Goal: Task Accomplishment & Management: Manage account settings

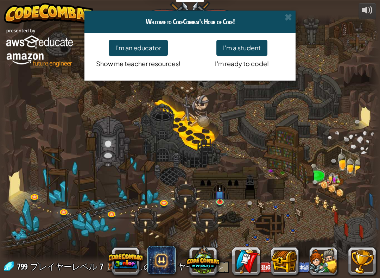
select select "ja"
click at [290, 14] on span at bounding box center [288, 16] width 7 height 7
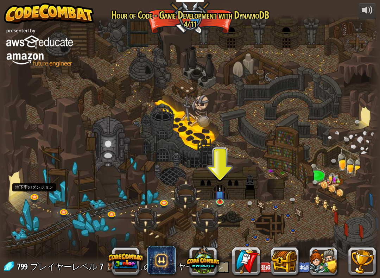
click at [34, 197] on link at bounding box center [35, 197] width 14 height 11
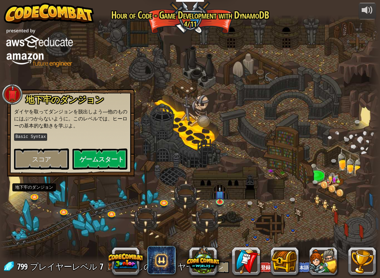
click at [108, 153] on button "ゲームスタート" at bounding box center [99, 158] width 55 height 21
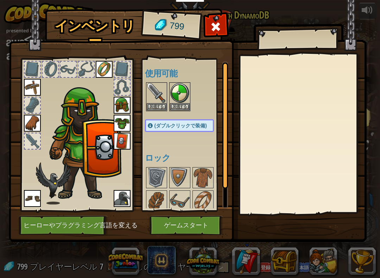
click at [157, 105] on button "装備する" at bounding box center [157, 106] width 20 height 7
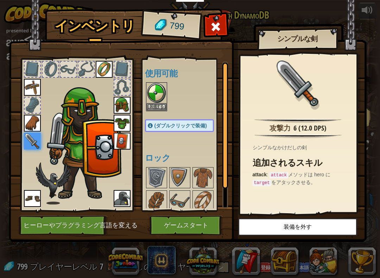
click at [159, 106] on button "装備する" at bounding box center [157, 106] width 20 height 7
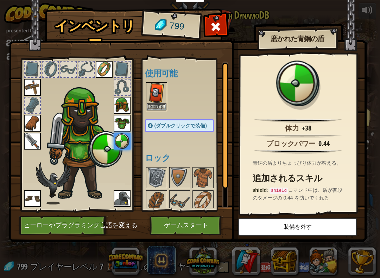
click at [173, 225] on button "ゲームスタート" at bounding box center [187, 225] width 74 height 19
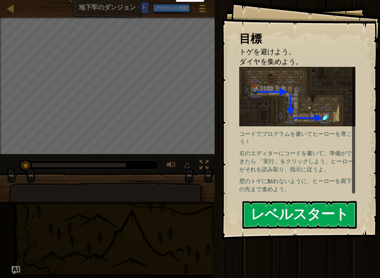
click at [337, 213] on button "レベルスタート" at bounding box center [299, 215] width 114 height 28
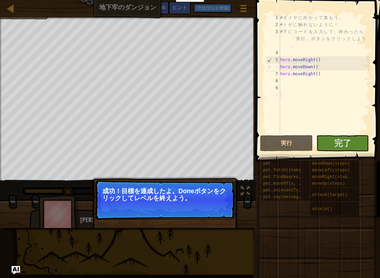
click at [343, 144] on span "完了" at bounding box center [342, 142] width 17 height 11
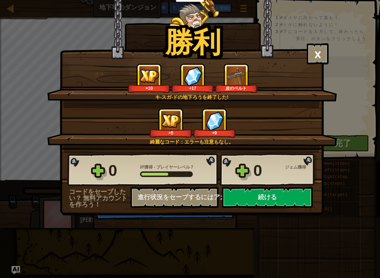
click at [301, 193] on button "続ける" at bounding box center [267, 197] width 91 height 21
select select "ja"
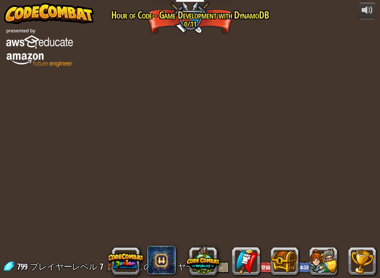
select select "ja"
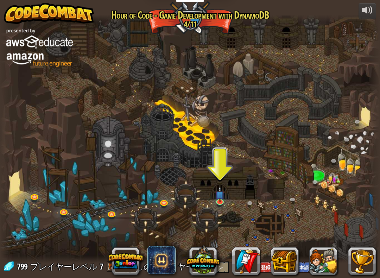
click at [219, 197] on img at bounding box center [220, 194] width 10 height 16
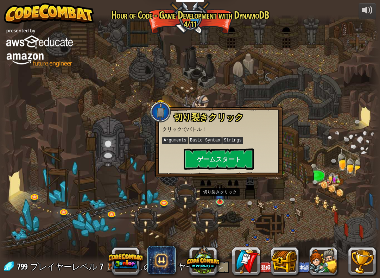
click at [247, 154] on button "ゲームスタート" at bounding box center [219, 158] width 70 height 21
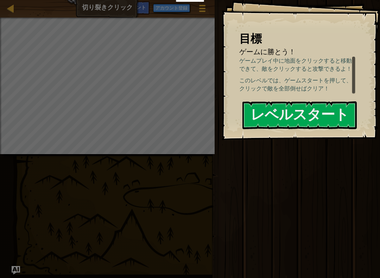
click at [330, 117] on button "レベルスタート" at bounding box center [299, 115] width 114 height 28
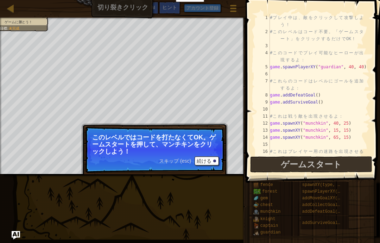
click at [344, 162] on button "ゲームスタート" at bounding box center [311, 164] width 122 height 16
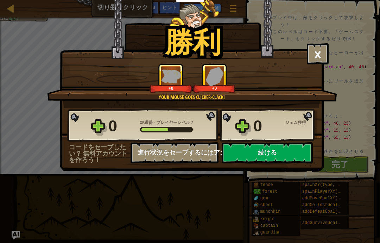
click at [271, 156] on button "続ける" at bounding box center [267, 152] width 91 height 21
select select "ja"
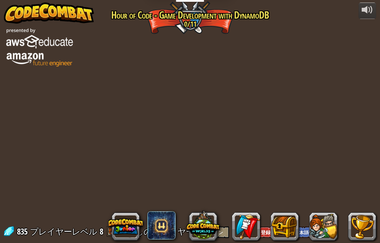
select select "ja"
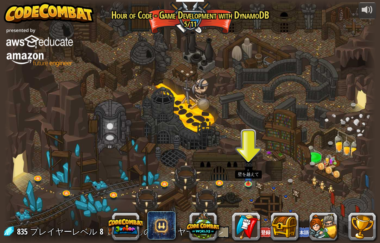
click at [248, 177] on img at bounding box center [248, 176] width 9 height 15
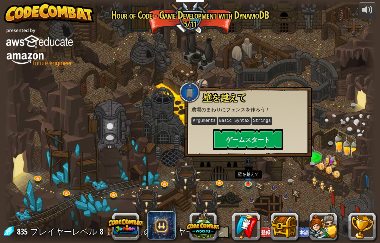
click at [277, 140] on button "ゲームスタート" at bounding box center [248, 139] width 70 height 21
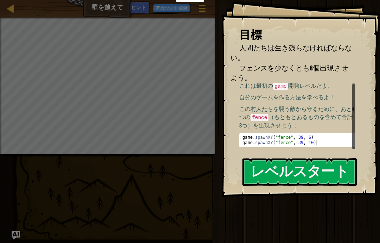
scroll to position [1, 0]
click at [325, 167] on button "レベルスタート" at bounding box center [299, 172] width 114 height 28
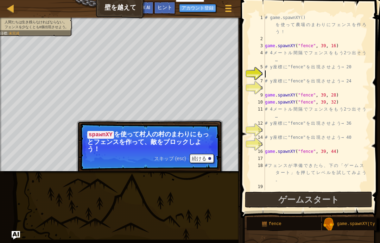
click at [323, 194] on span "ゲームスタート" at bounding box center [308, 199] width 61 height 11
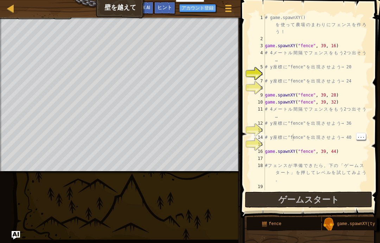
click at [292, 139] on div "# game.spawnXY() を 使 っ て 農 場 の ま わ り に フ ェ ン ス を 作 ろ う ！ game . spawnXY ( "fenc…" at bounding box center [317, 116] width 106 height 204
click at [317, 154] on div "# game.spawnXY() を 使 っ て 農 場 の ま わ り に フ ェ ン ス を 作 ろ う ！ game . spawnXY ( "fenc…" at bounding box center [317, 116] width 106 height 204
click at [322, 136] on div "# game.spawnXY() を 使 っ て 農 場 の ま わ り に フ ェ ン ス を 作 ろ う ！ game . spawnXY ( "fenc…" at bounding box center [317, 116] width 106 height 204
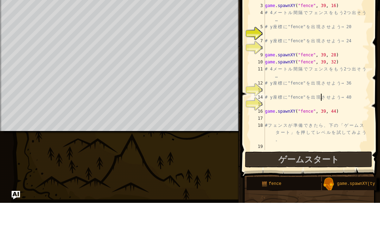
click at [310, 113] on div "# game.spawnXY() を 使 っ て 農 場 の ま わ り に フ ェ ン ス を 作 ろ う ！ game . spawnXY ( "fenc…" at bounding box center [317, 116] width 106 height 204
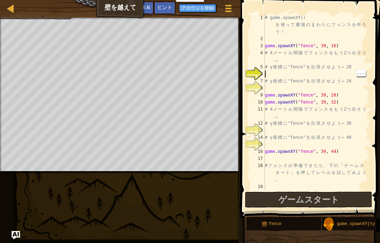
click at [268, 77] on div "# game.spawnXY() を 使 っ て 農 場 の ま わ り に フ ェ ン ス を 作 ろ う ！ game . spawnXY ( "fenc…" at bounding box center [317, 116] width 106 height 204
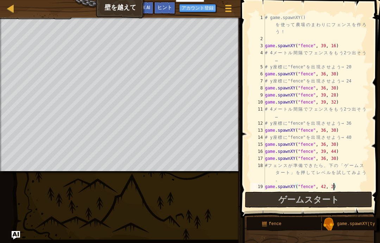
scroll to position [7, 12]
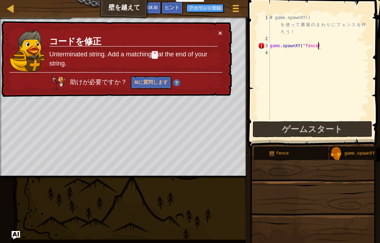
click at [214, 27] on div "× コードを修正 Unterminated string. Add a matching " at the end of your string. 助けが必要…" at bounding box center [116, 59] width 232 height 76
click at [215, 28] on div "× コードを修正 Unterminated string. Add a matching " at the end of your string. 助けが必要…" at bounding box center [116, 59] width 232 height 76
click at [221, 33] on button "×" at bounding box center [220, 32] width 4 height 7
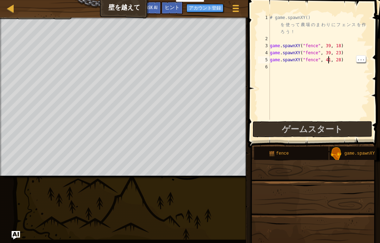
click at [329, 63] on div "# game.spawnXY() を 使 っ て 農 場 の ま わ り に フ ェ ン ス を 作 ろ う ！ game . spawnXY ( "fenc…" at bounding box center [318, 81] width 101 height 134
click at [325, 132] on span "ゲームスタート" at bounding box center [312, 128] width 61 height 11
type textarea "abcde fg"
click at [324, 69] on div "# game.spawnXY() を 使 っ て 農 場 の ま わ り に フ ェ ン ス を 作 ろ う ！ game . spawnXY ( "fenc…" at bounding box center [318, 81] width 101 height 134
select select "ja"
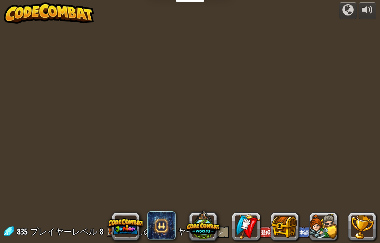
select select "ja"
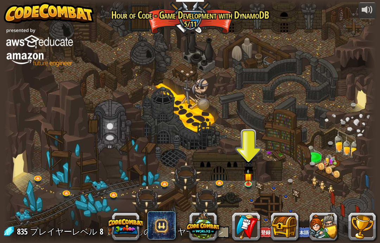
click at [277, 191] on div at bounding box center [190, 121] width 372 height 243
click at [290, 181] on link at bounding box center [292, 182] width 14 height 11
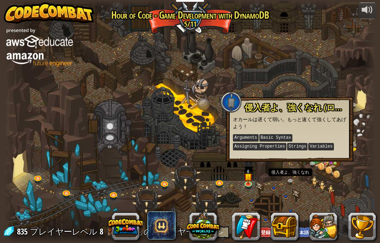
click at [326, 169] on div at bounding box center [190, 121] width 372 height 243
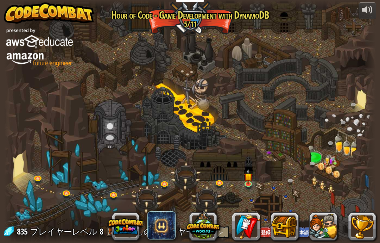
click at [327, 236] on button at bounding box center [323, 226] width 28 height 28
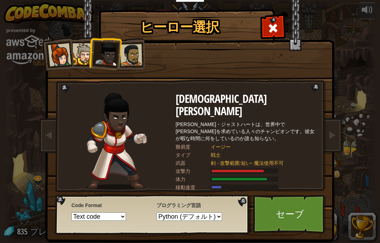
click at [80, 56] on div at bounding box center [82, 53] width 21 height 21
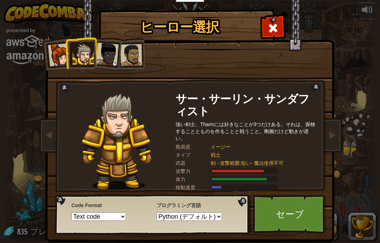
click at [77, 53] on div at bounding box center [82, 53] width 21 height 21
click at [64, 49] on div at bounding box center [59, 54] width 23 height 23
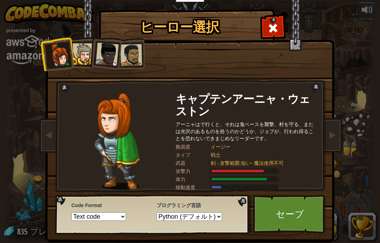
click at [61, 54] on div at bounding box center [59, 54] width 23 height 23
click at [86, 54] on div at bounding box center [82, 53] width 21 height 21
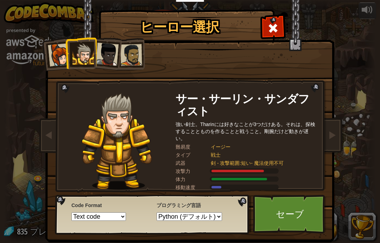
click at [108, 50] on div at bounding box center [106, 54] width 23 height 23
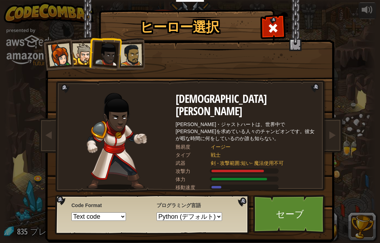
click at [88, 48] on div at bounding box center [82, 53] width 21 height 21
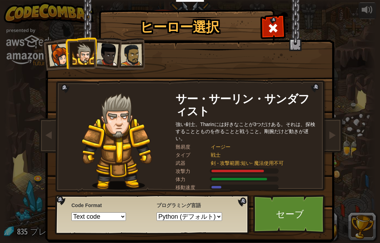
click at [118, 52] on div at bounding box center [106, 54] width 23 height 23
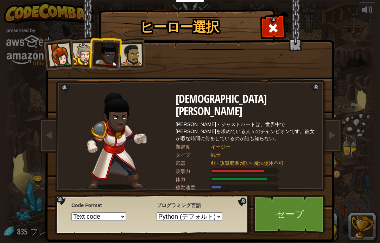
click at [123, 60] on div at bounding box center [131, 55] width 22 height 22
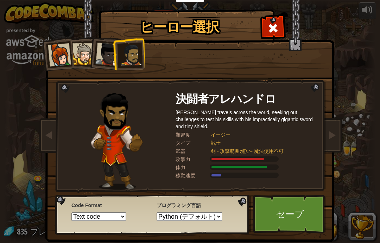
click at [108, 58] on div at bounding box center [106, 54] width 23 height 23
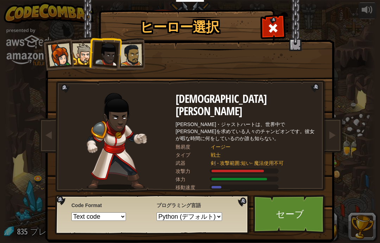
click at [88, 50] on div at bounding box center [82, 53] width 21 height 21
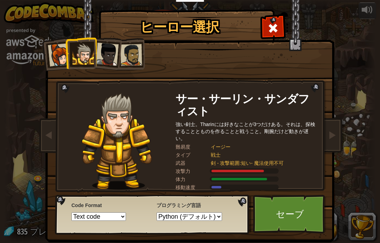
click at [74, 64] on div at bounding box center [82, 53] width 21 height 21
click at [58, 56] on div at bounding box center [59, 54] width 23 height 23
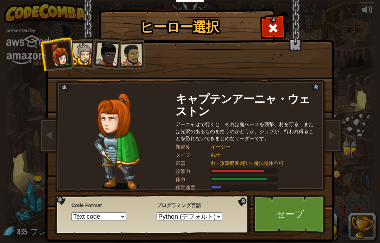
click at [104, 57] on div at bounding box center [106, 54] width 23 height 23
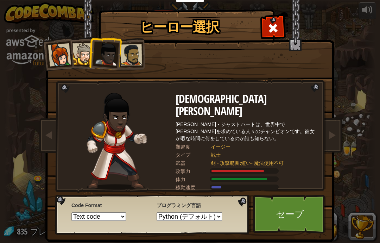
click at [294, 216] on link "セーブ" at bounding box center [290, 214] width 74 height 39
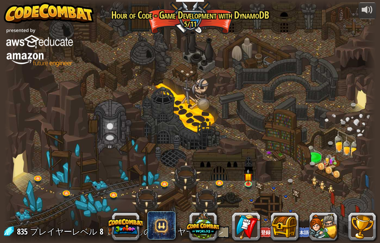
click at [283, 223] on button at bounding box center [285, 226] width 28 height 28
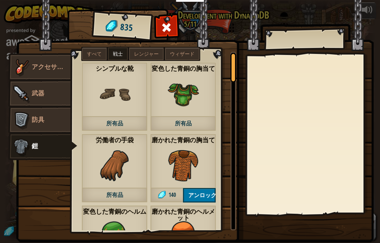
click at [18, 89] on img at bounding box center [21, 93] width 21 height 21
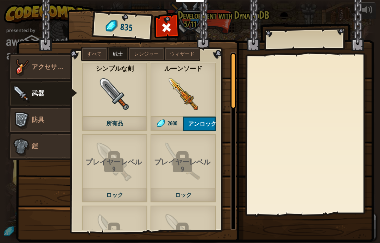
click at [209, 117] on button "アンロック" at bounding box center [199, 123] width 33 height 14
click at [210, 124] on button "アンロック" at bounding box center [199, 123] width 33 height 14
click at [209, 116] on button "アンロック" at bounding box center [199, 123] width 33 height 14
click at [207, 118] on button "アンロック" at bounding box center [199, 123] width 33 height 14
